Goal: Task Accomplishment & Management: Use online tool/utility

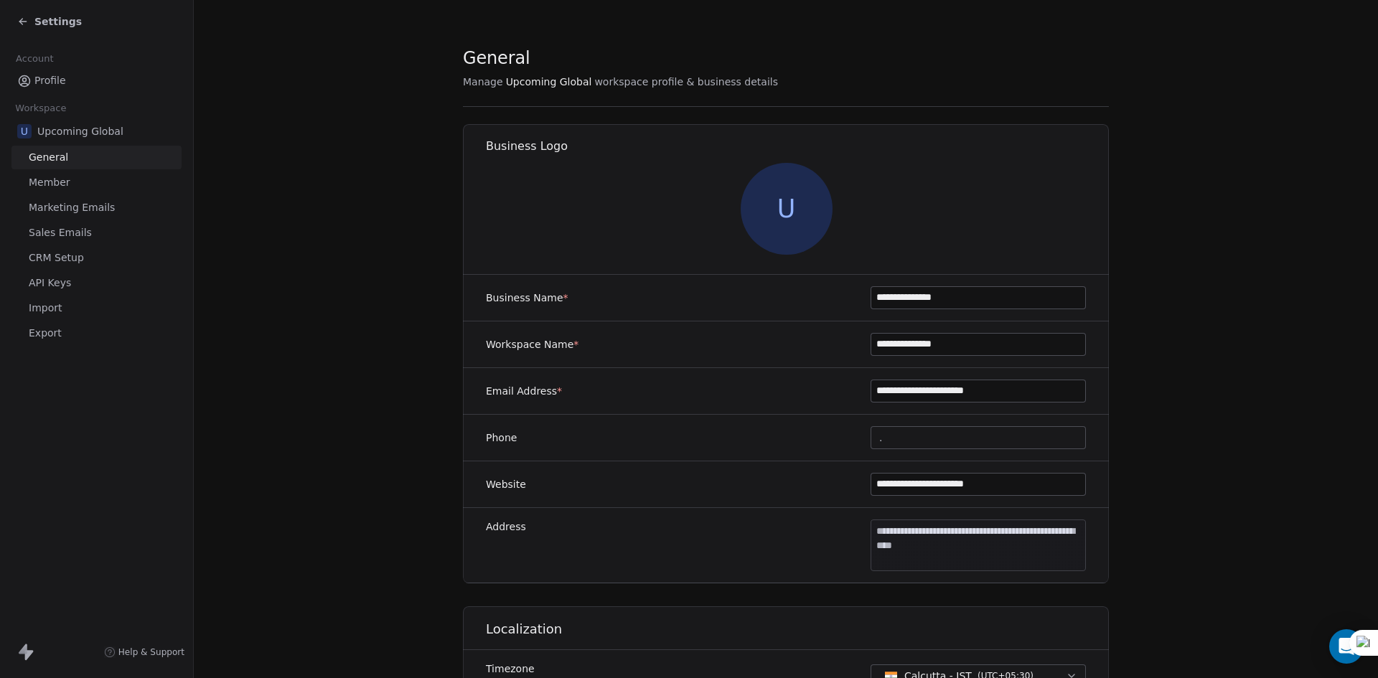
click at [36, 16] on span "Settings" at bounding box center [57, 21] width 47 height 14
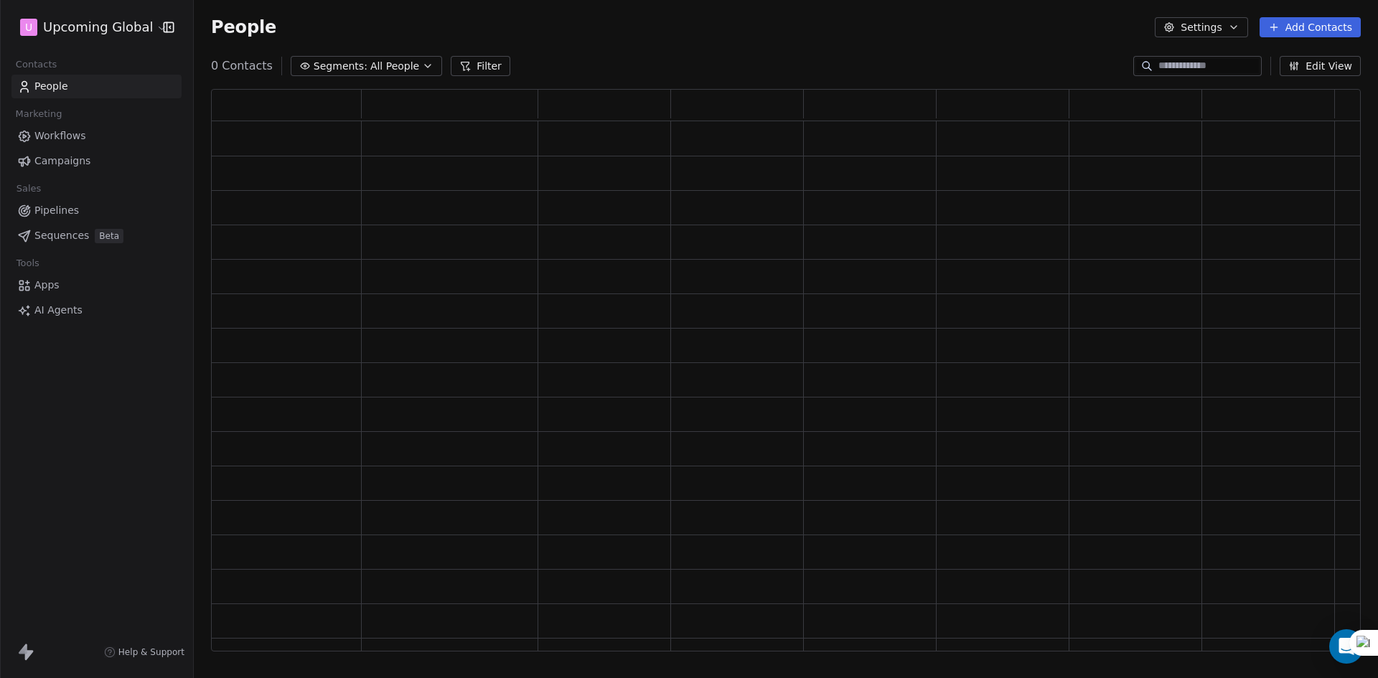
scroll to position [551, 1139]
click at [1297, 18] on button "Add Contacts" at bounding box center [1310, 27] width 101 height 20
click at [1304, 75] on span "Import from CSV" at bounding box center [1310, 81] width 83 height 15
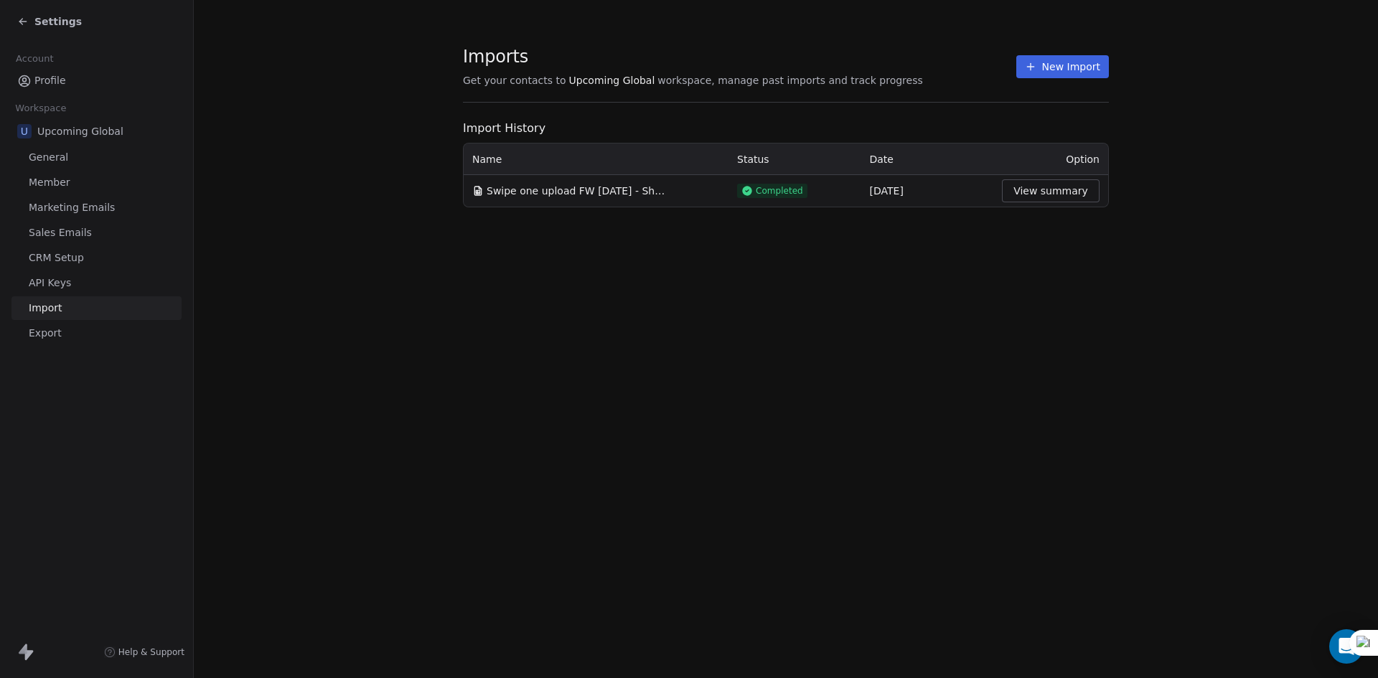
click at [1035, 65] on icon at bounding box center [1030, 66] width 11 height 11
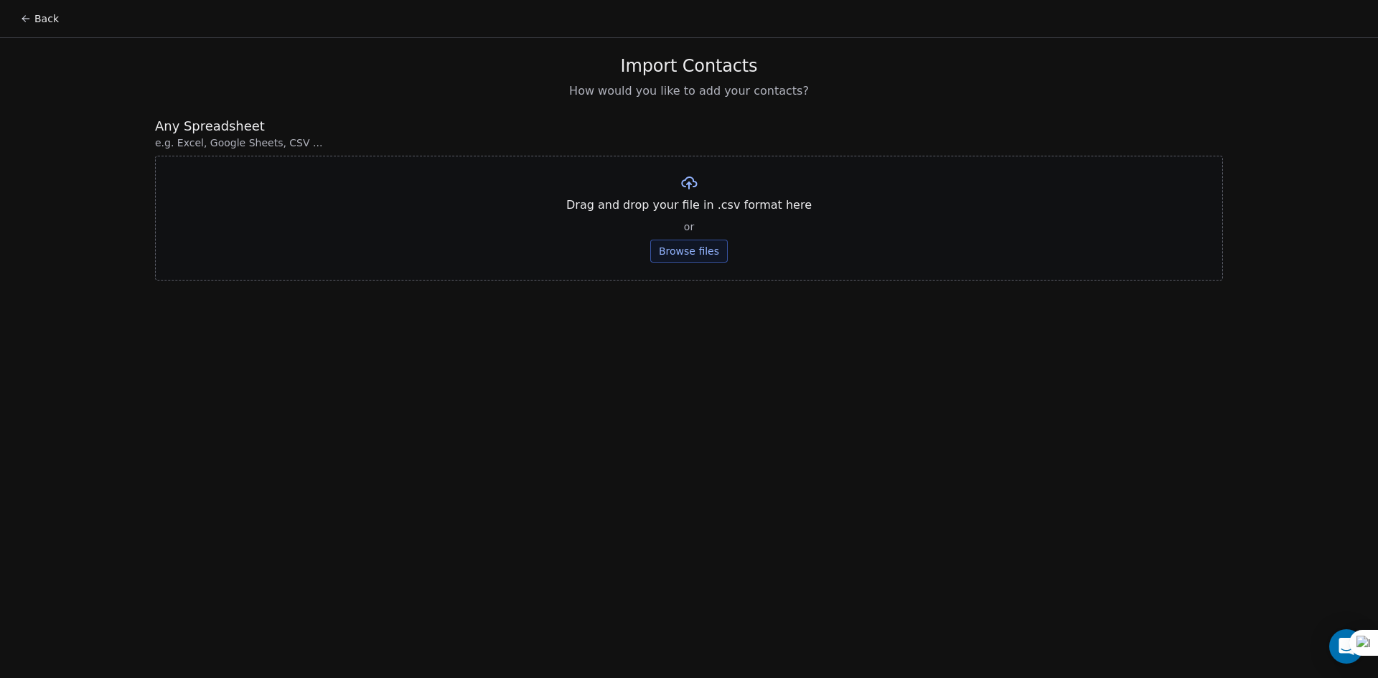
click at [673, 243] on button "Browse files" at bounding box center [689, 251] width 78 height 23
click at [693, 213] on button "Upload" at bounding box center [689, 211] width 52 height 23
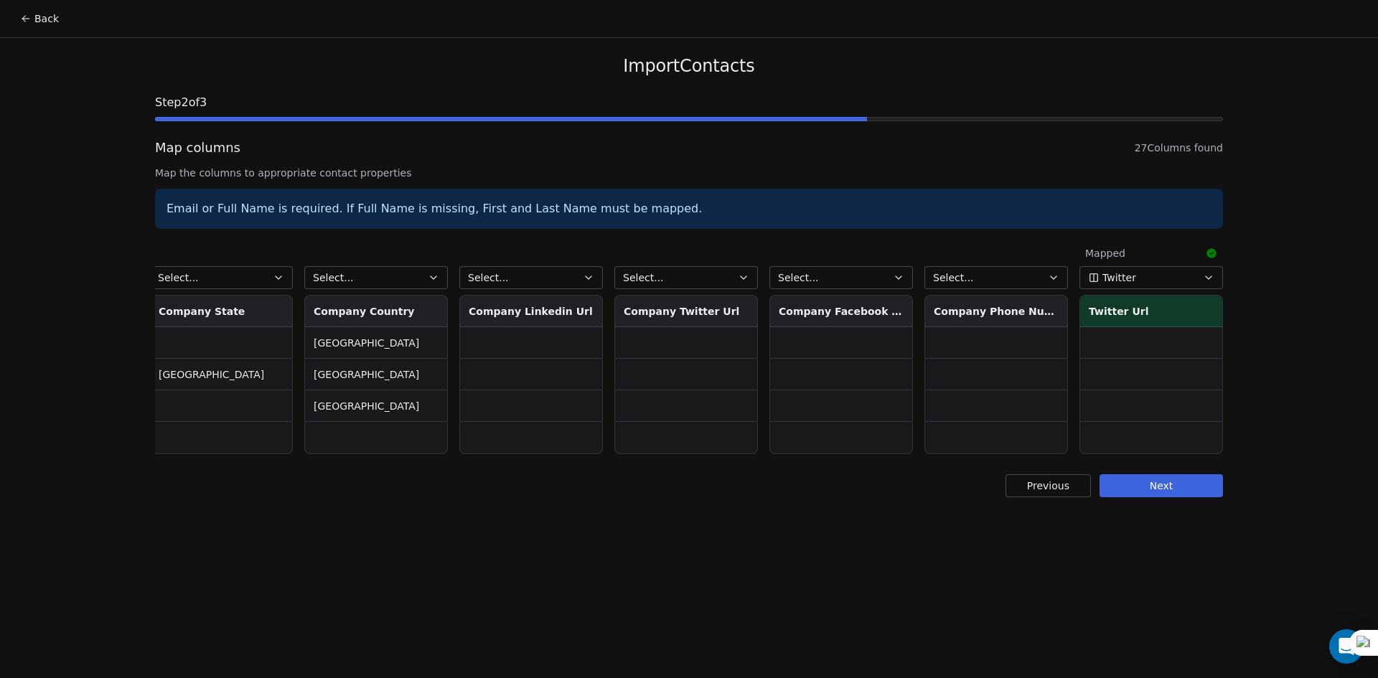
scroll to position [0, 3107]
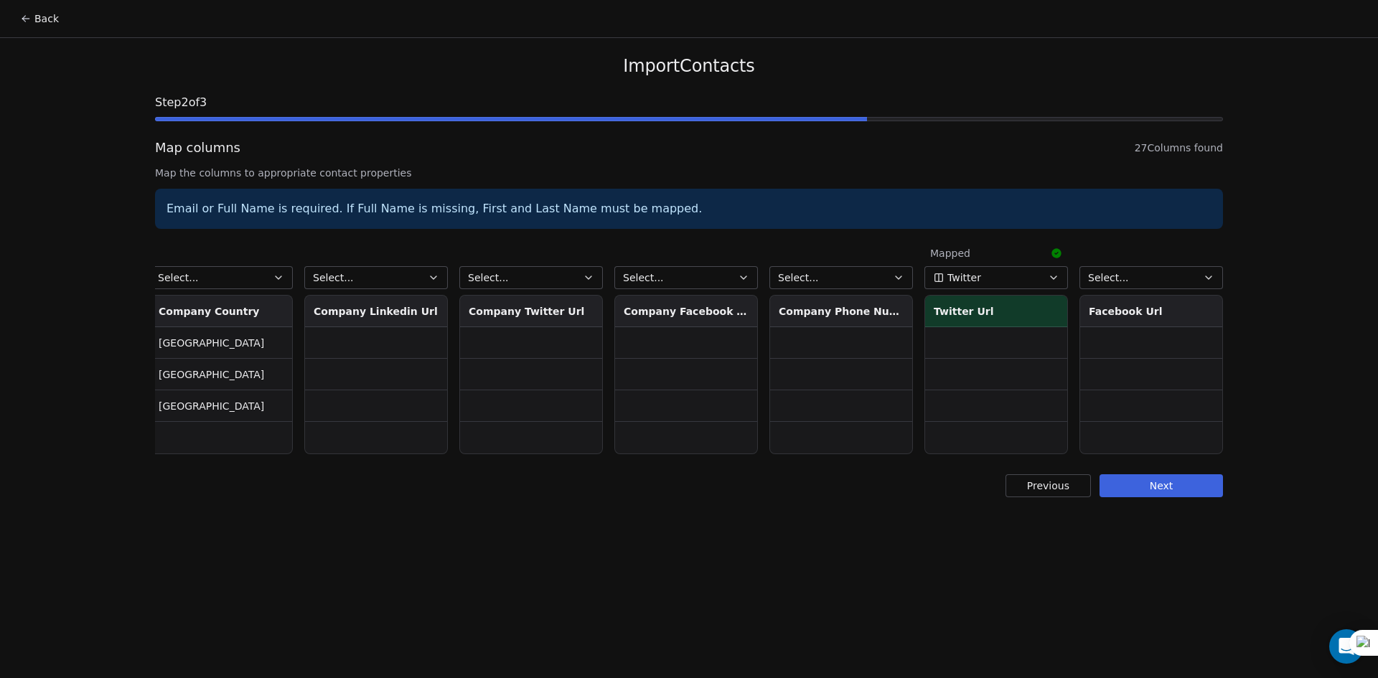
click at [1056, 281] on icon "button" at bounding box center [1053, 277] width 11 height 11
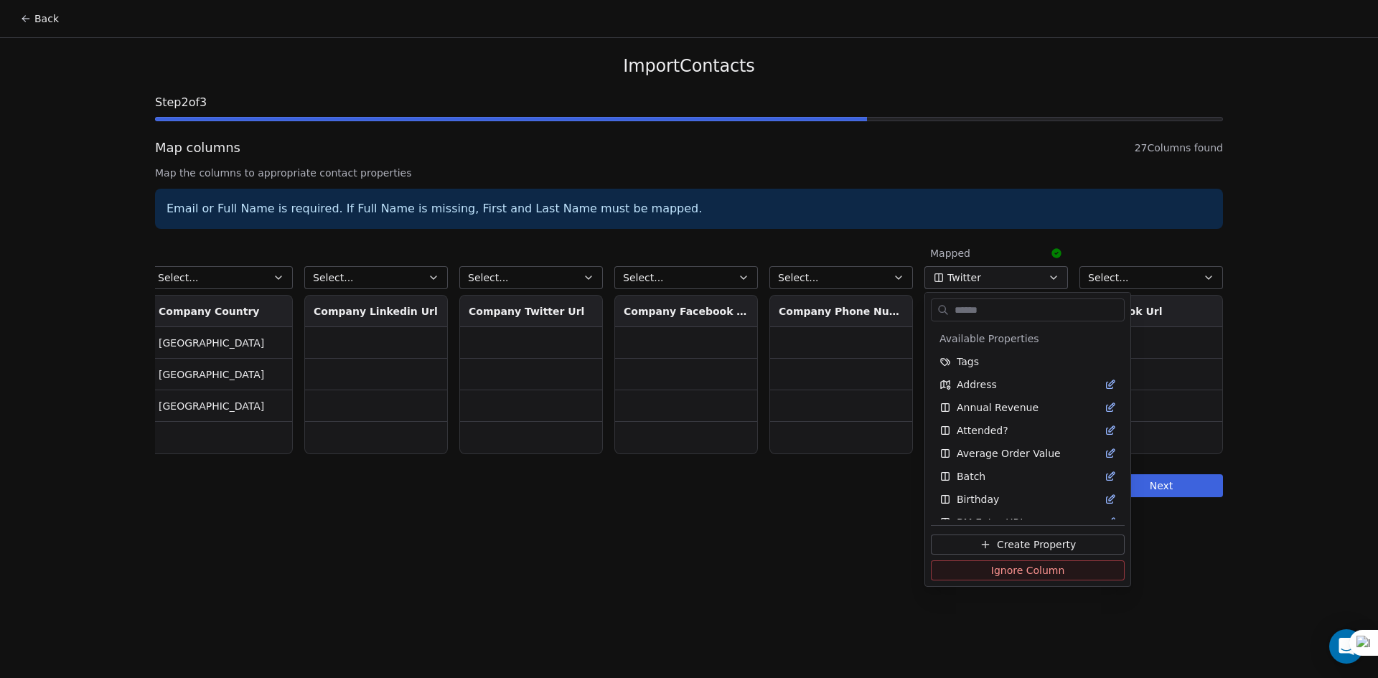
scroll to position [980, 0]
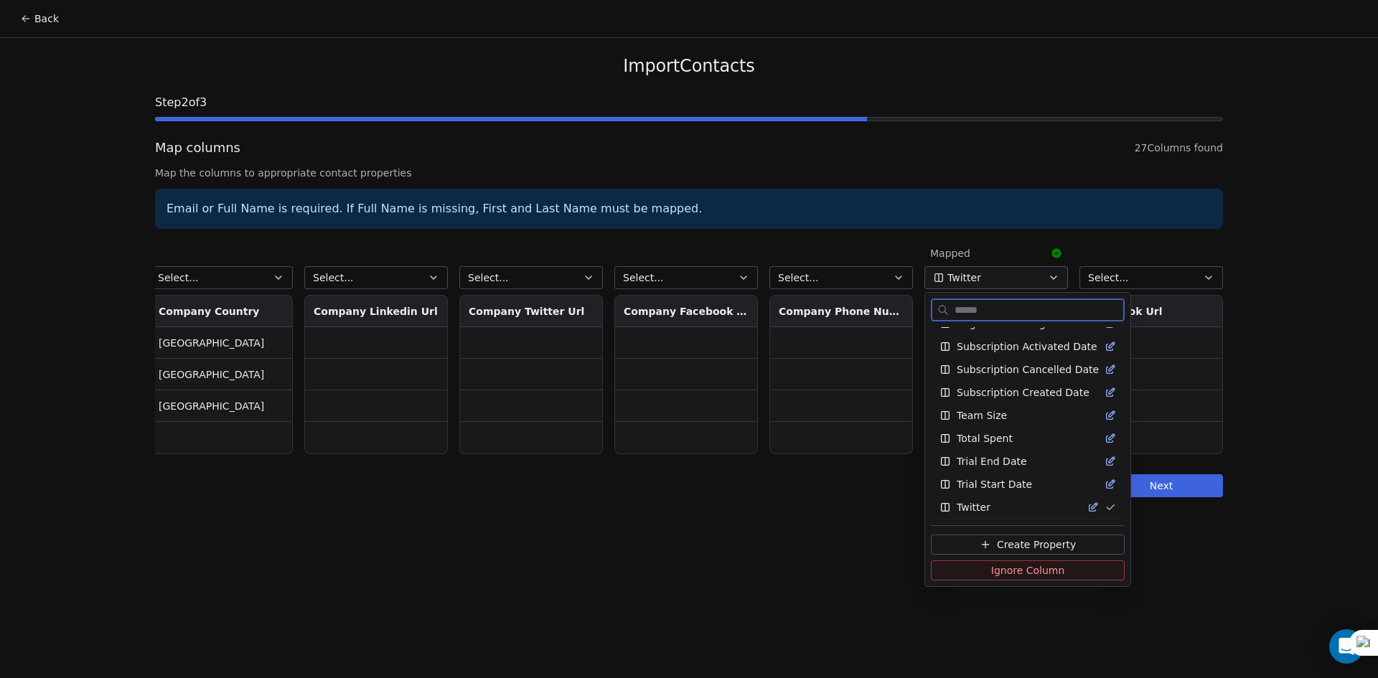
click at [1014, 573] on span "Ignore Column" at bounding box center [1028, 571] width 74 height 14
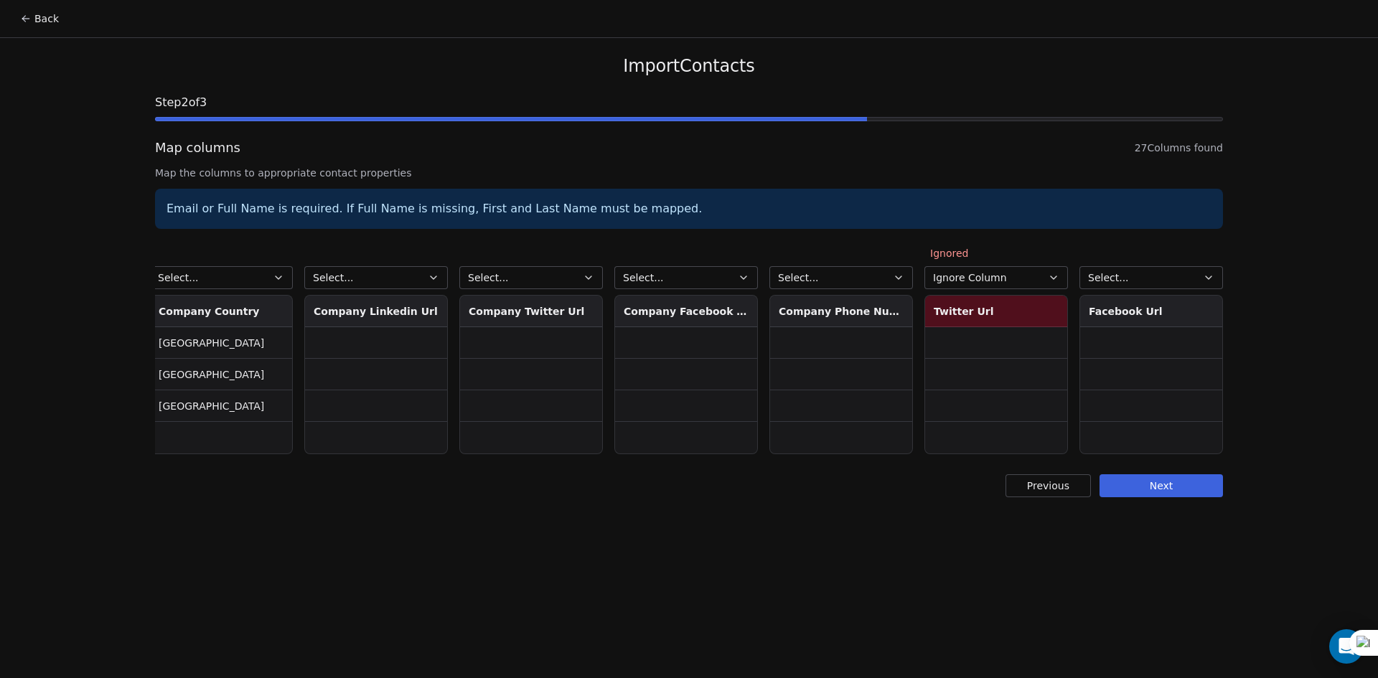
click at [1148, 498] on button "Next" at bounding box center [1161, 486] width 123 height 23
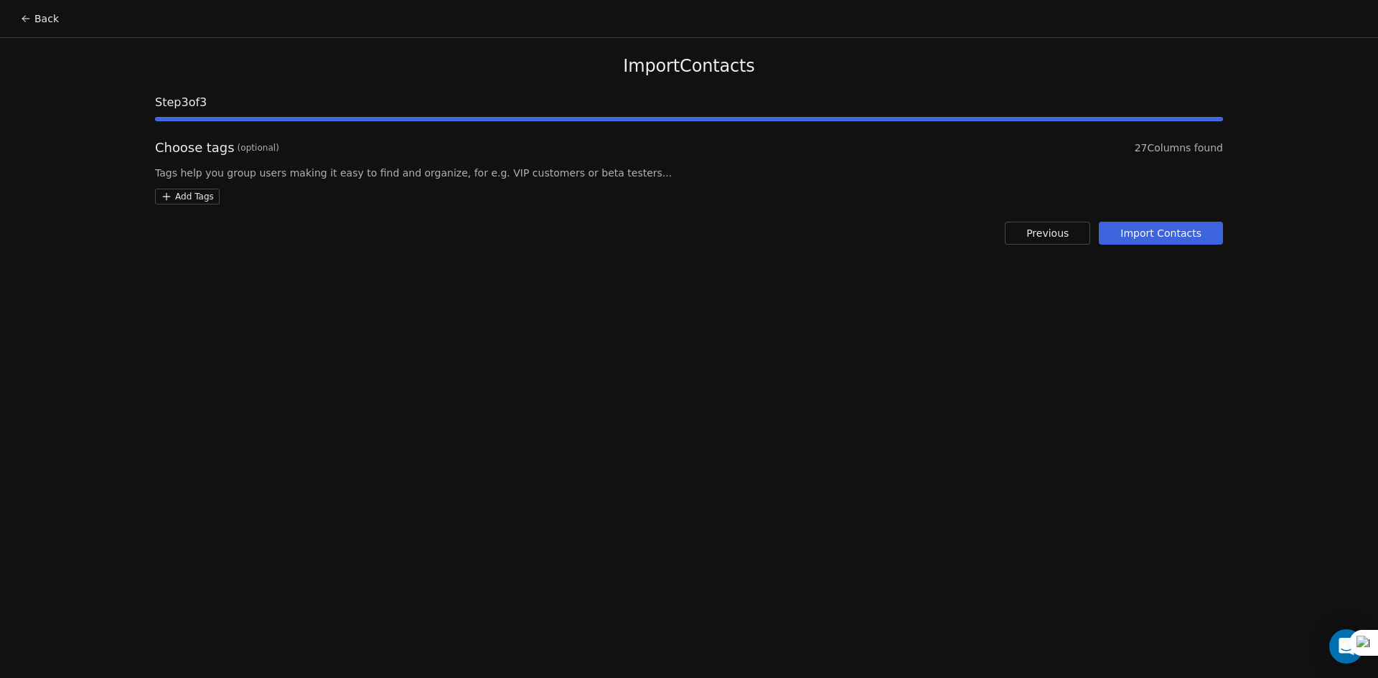
click at [1179, 248] on div "Import Contacts Step 3 of 3 Choose tags (optional) 27 Columns found Tags help y…" at bounding box center [689, 150] width 1103 height 224
click at [1177, 236] on button "Import Contacts" at bounding box center [1161, 233] width 124 height 23
